Goal: Check status: Check status

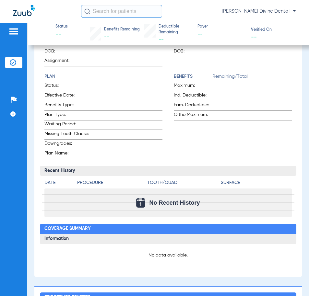
scroll to position [140, 0]
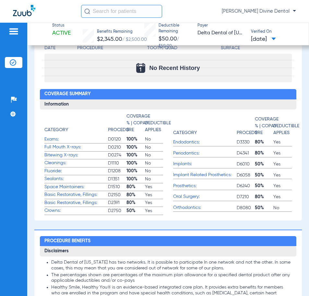
scroll to position [302, 0]
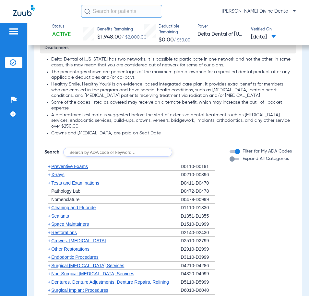
scroll to position [437, 0]
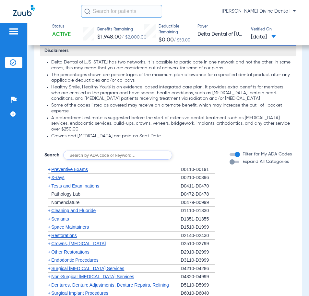
click at [61, 176] on span "X-rays" at bounding box center [57, 177] width 13 height 5
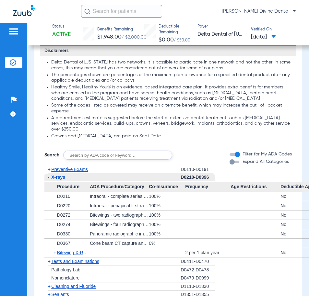
click at [61, 179] on span "X-rays" at bounding box center [58, 177] width 14 height 5
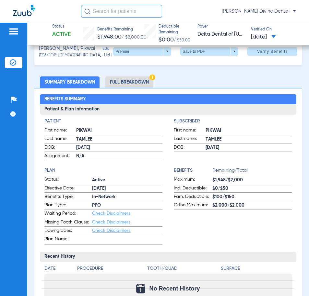
scroll to position [16, 0]
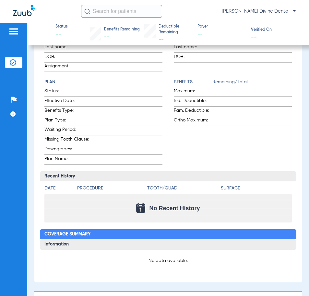
scroll to position [119, 0]
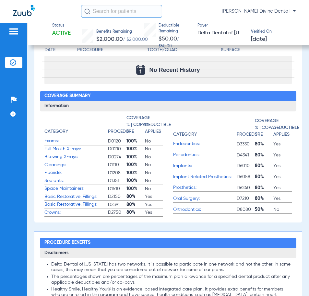
scroll to position [237, 0]
